Goal: Task Accomplishment & Management: Use online tool/utility

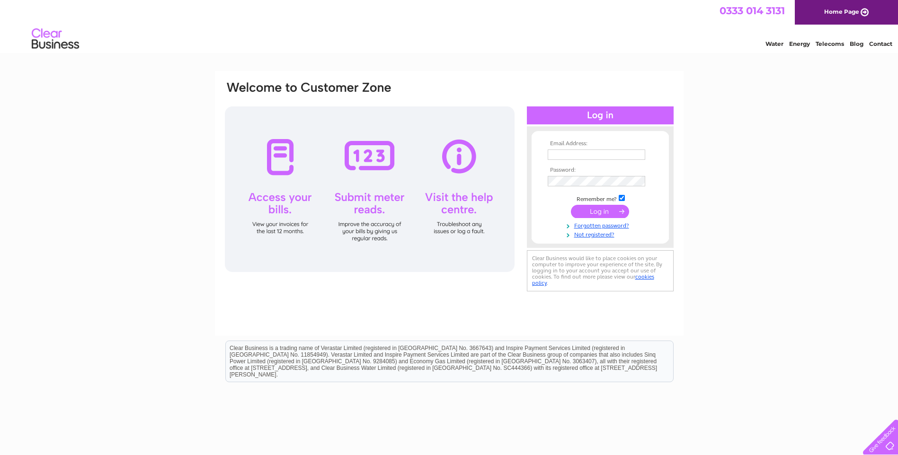
type input "[EMAIL_ADDRESS][PERSON_NAME][DOMAIN_NAME]"
click at [587, 210] on input "submit" at bounding box center [600, 211] width 58 height 13
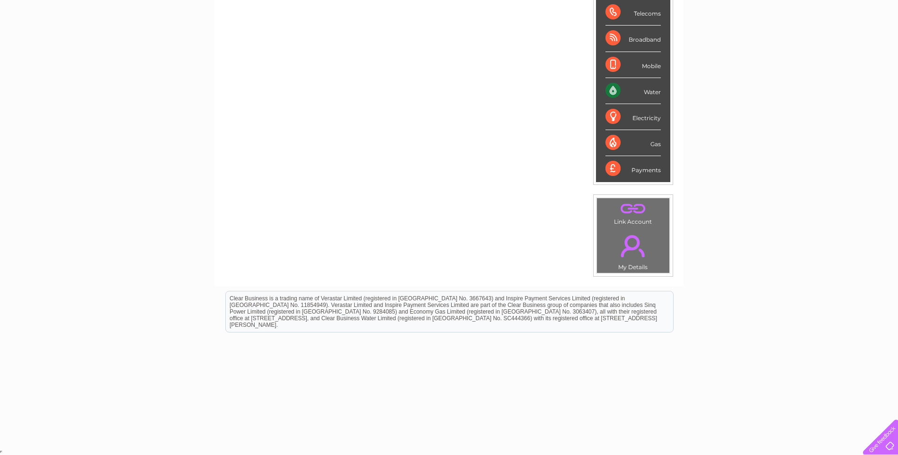
scroll to position [13, 0]
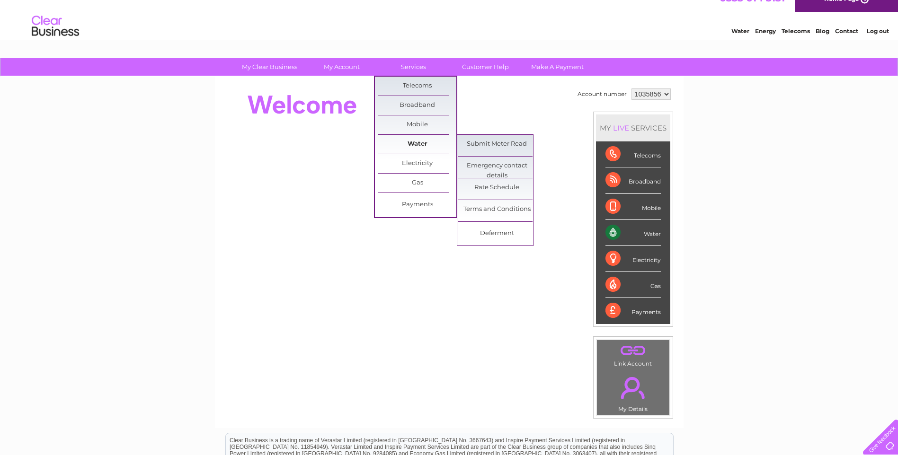
click at [415, 143] on link "Water" at bounding box center [417, 144] width 78 height 19
click at [509, 146] on link "Submit Meter Read" at bounding box center [497, 144] width 78 height 19
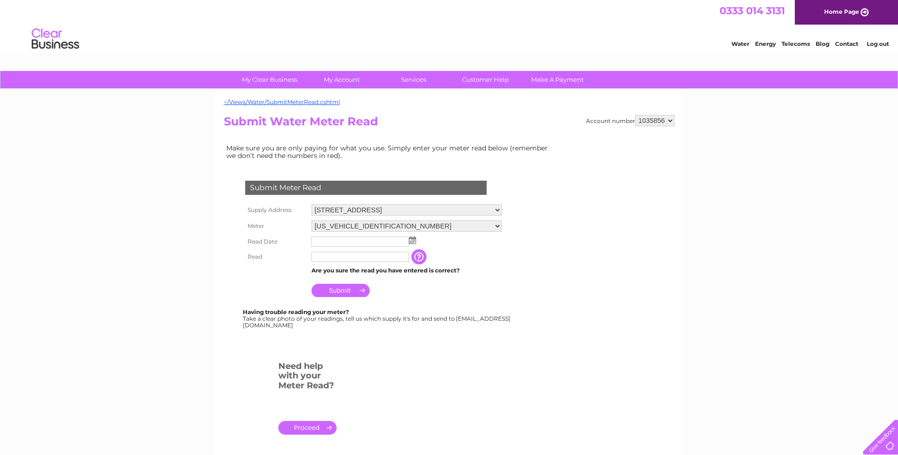
click at [353, 256] on input "text" at bounding box center [359, 257] width 97 height 10
type input "01519"
click at [412, 242] on img at bounding box center [412, 241] width 7 height 8
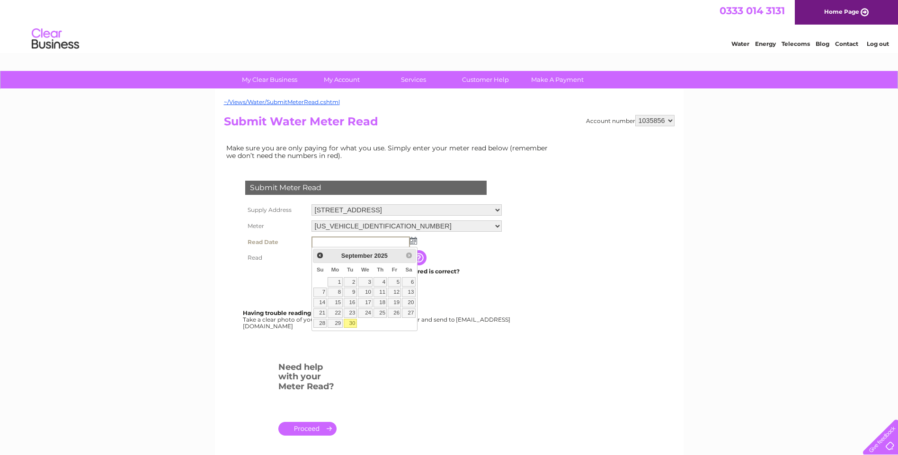
click at [350, 323] on link "30" at bounding box center [350, 323] width 13 height 9
type input "2025/09/30"
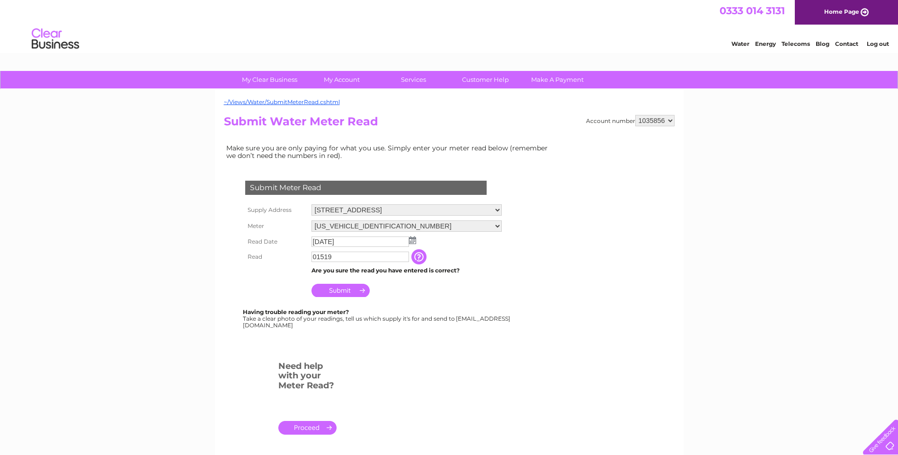
click at [345, 292] on input "Submit" at bounding box center [340, 290] width 58 height 13
